Goal: Transaction & Acquisition: Purchase product/service

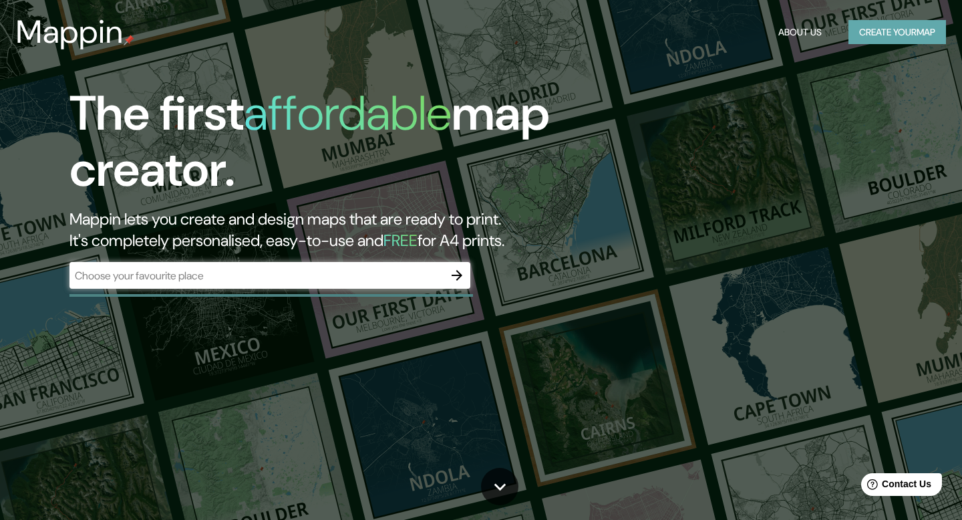
click at [881, 42] on button "Create your map" at bounding box center [896, 32] width 97 height 25
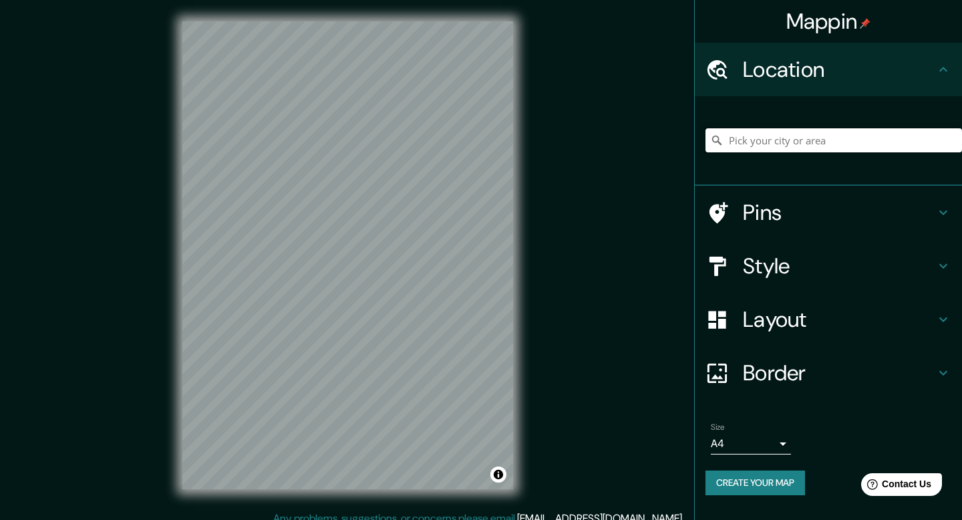
click at [728, 138] on input "Pick your city or area" at bounding box center [833, 140] width 256 height 24
paste input "Orilla sur del río Huangpu, [GEOGRAPHIC_DATA], [GEOGRAPHIC_DATA]"
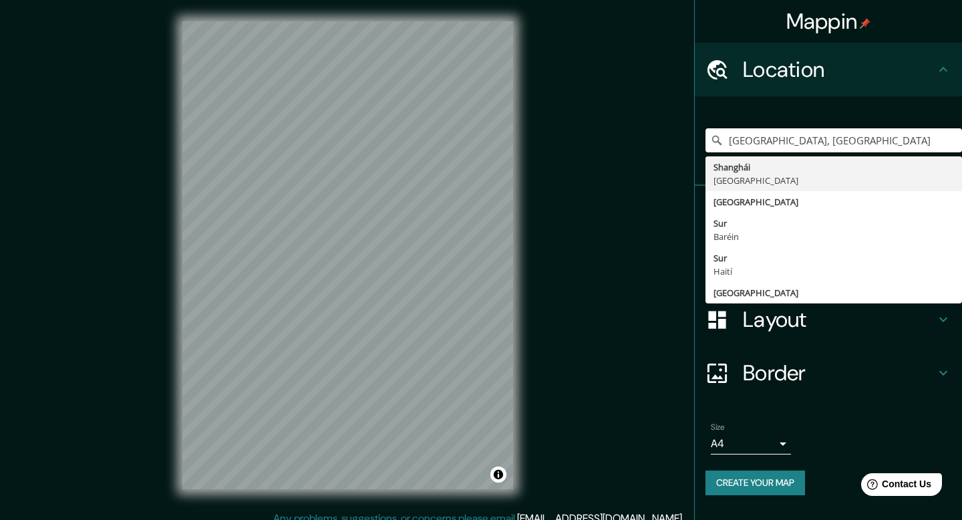
paste input "[GEOGRAPHIC_DATA]"
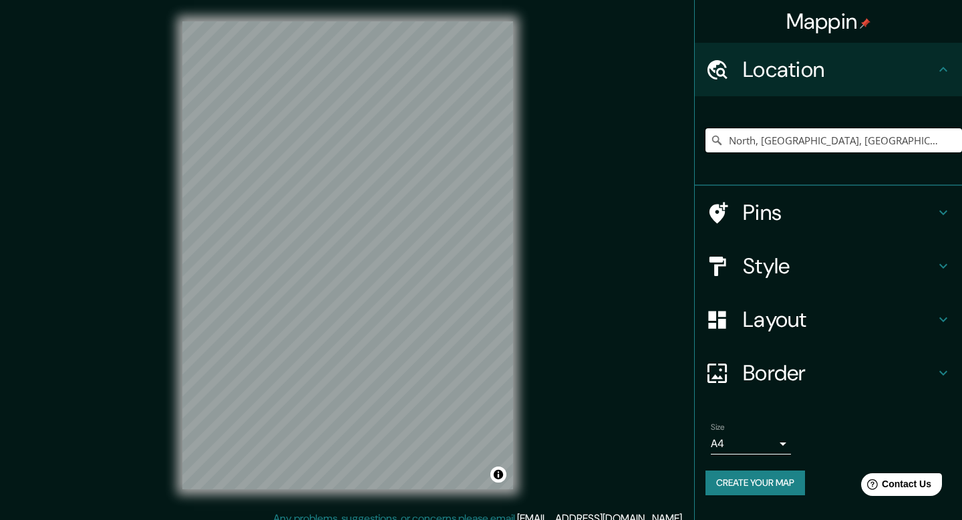
type input "North, [GEOGRAPHIC_DATA], [GEOGRAPHIC_DATA]"
click at [953, 140] on icon "Clear" at bounding box center [951, 140] width 11 height 11
paste input "[GEOGRAPHIC_DATA], [GEOGRAPHIC_DATA]"
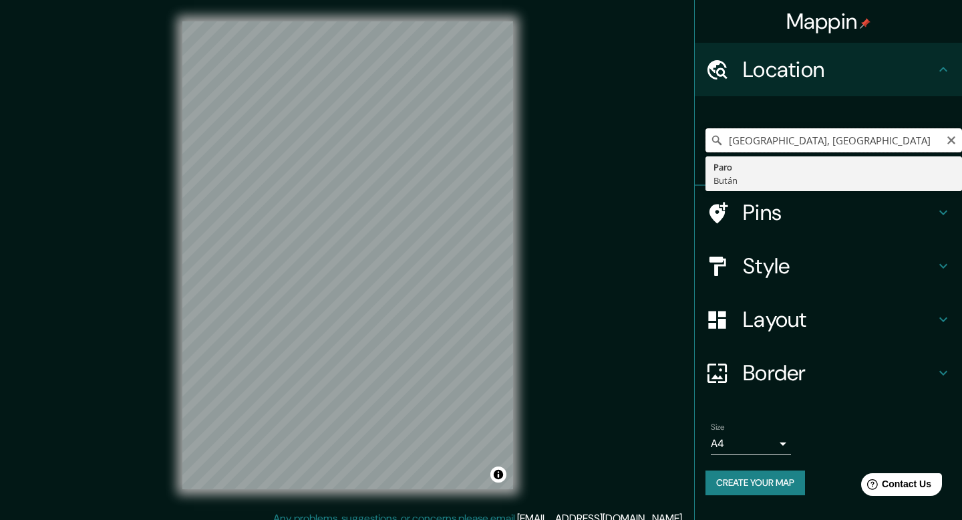
click at [851, 140] on input "[GEOGRAPHIC_DATA], [GEOGRAPHIC_DATA]" at bounding box center [833, 140] width 256 height 24
type input "[GEOGRAPHIC_DATA], [GEOGRAPHIC_DATA]"
